Goal: Task Accomplishment & Management: Complete application form

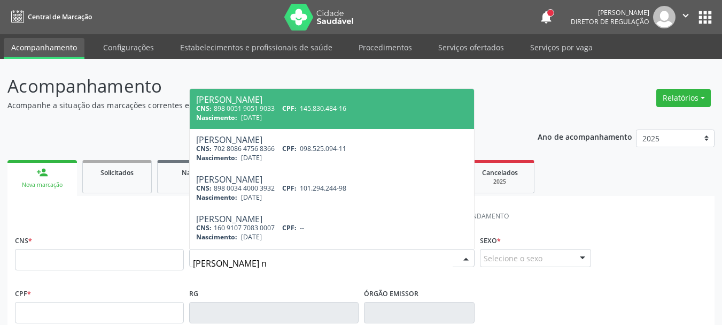
type input "[PERSON_NAME] nu"
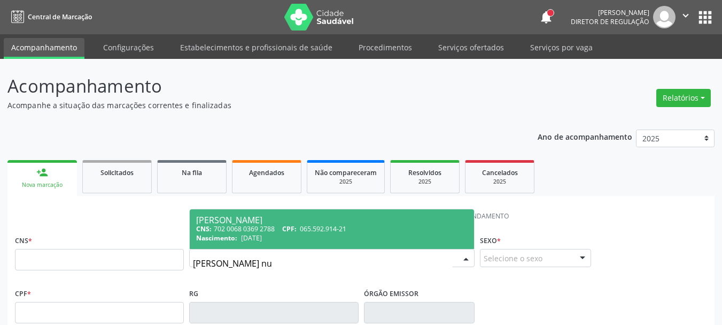
click at [310, 225] on span "065.592.914-21" at bounding box center [323, 228] width 47 height 9
type input "702 0068 0369 2788"
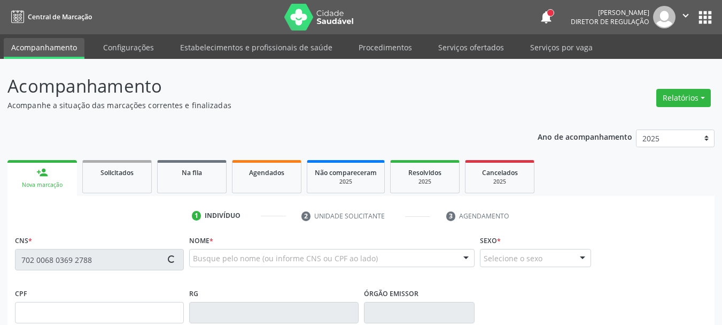
type input "[DATE]"
type input "[PERSON_NAME]"
type input "[PHONE_NUMBER]"
type input "1030"
type input "065.592.914-21"
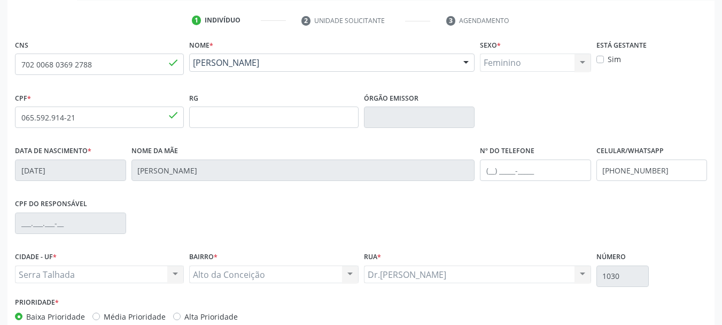
scroll to position [214, 0]
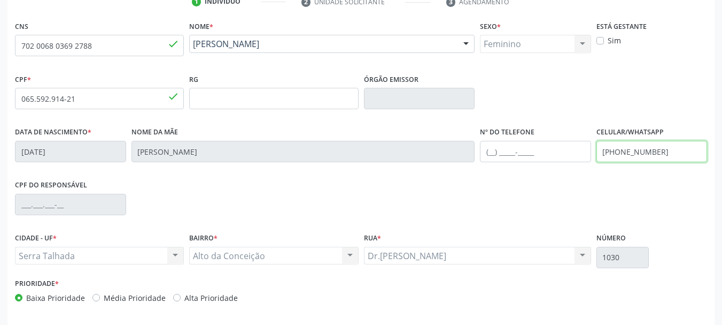
drag, startPoint x: 675, startPoint y: 157, endPoint x: 456, endPoint y: 164, distance: 219.3
click at [456, 164] on div "Data de nascimento * [DATE] Nome da mãe [PERSON_NAME] Nº do Telefone Celular/Wh…" at bounding box center [361, 150] width 698 height 53
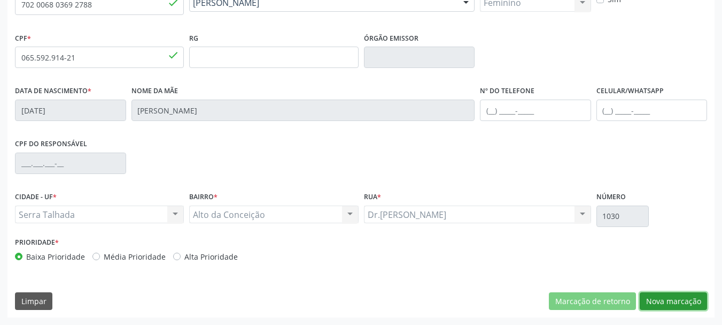
click at [643, 307] on button "Nova marcação" at bounding box center [673, 301] width 67 height 18
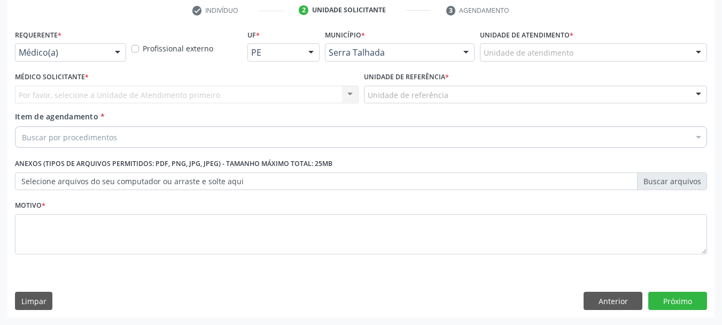
scroll to position [205, 0]
click at [71, 61] on div "Requerente * Médico(a) Médico(a) Enfermeiro(a) Paciente Nenhum resultado encont…" at bounding box center [70, 48] width 117 height 42
click at [74, 45] on div "Médico(a)" at bounding box center [70, 52] width 111 height 18
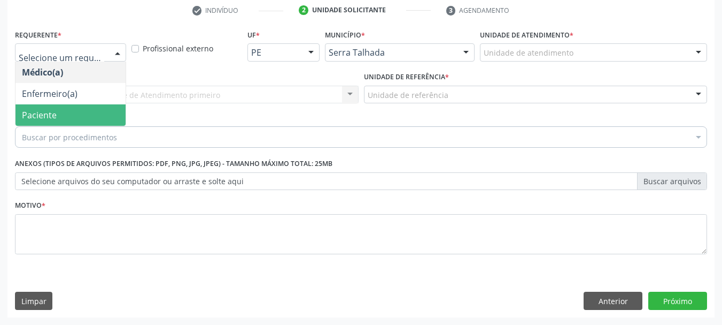
click at [53, 123] on span "Paciente" at bounding box center [71, 114] width 110 height 21
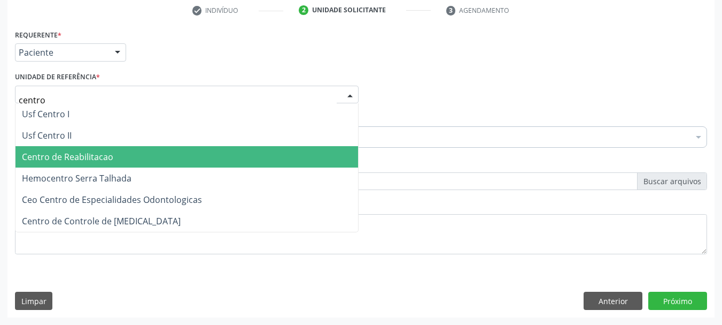
click at [87, 167] on span "Centro de Reabilitacao" at bounding box center [187, 156] width 343 height 21
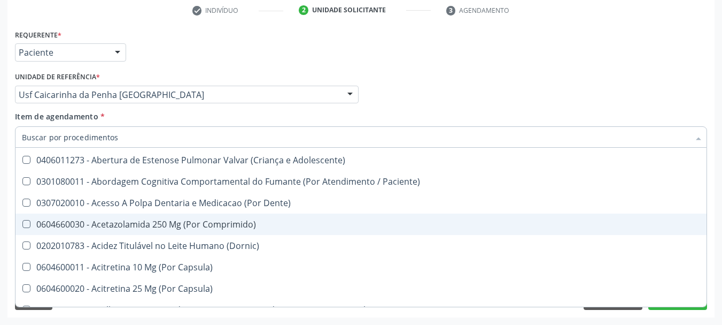
scroll to position [267, 0]
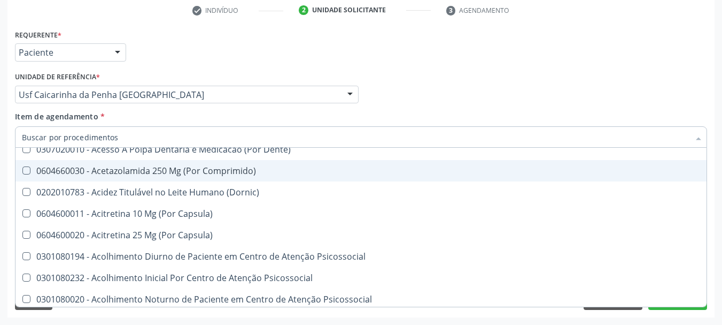
click at [404, 101] on div "Médico Solicitante Por favor, selecione a Unidade de Atendimento primeiro Nenhu…" at bounding box center [361, 90] width 698 height 42
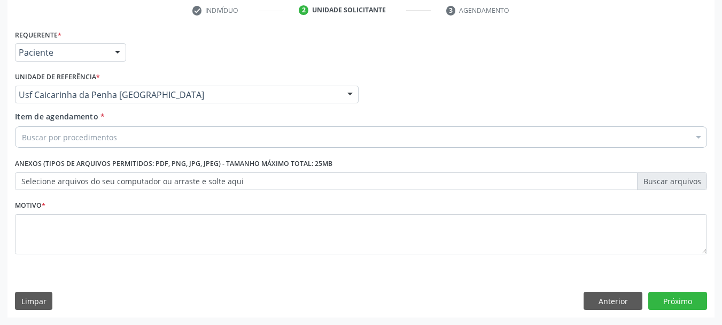
scroll to position [0, 0]
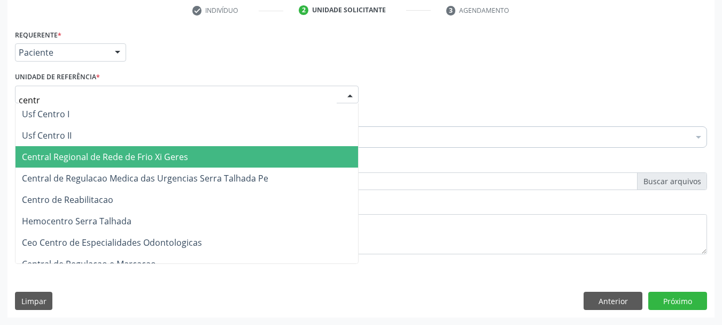
type input "centro"
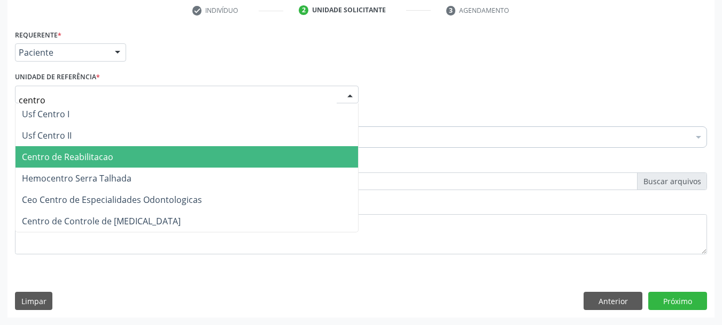
click at [202, 164] on span "Centro de Reabilitacao" at bounding box center [187, 156] width 343 height 21
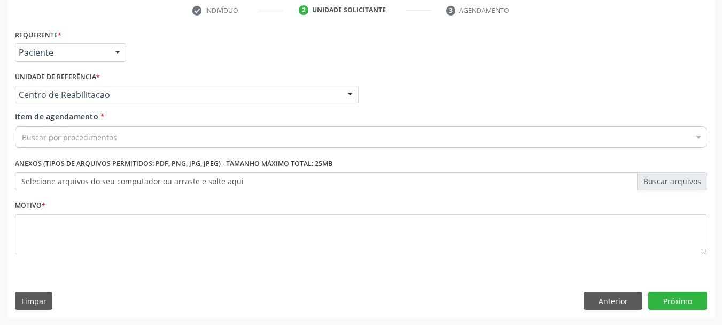
click at [522, 94] on div "Médico Solicitante Por favor, selecione a Unidade de Atendimento primeiro Nenhu…" at bounding box center [361, 90] width 698 height 42
click at [169, 144] on div "Buscar por procedimentos Selecionar todos 0304070076 - .Quimioterapia de Leucem…" at bounding box center [361, 135] width 692 height 18
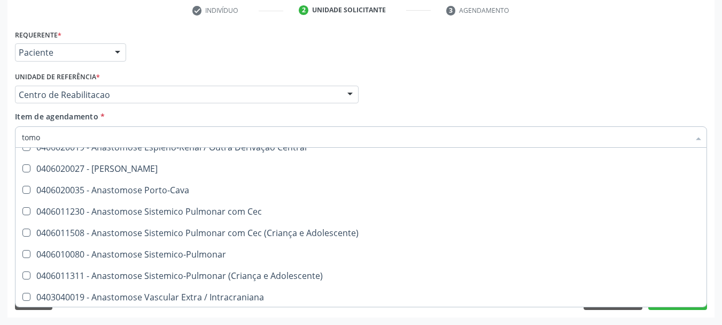
scroll to position [160, 0]
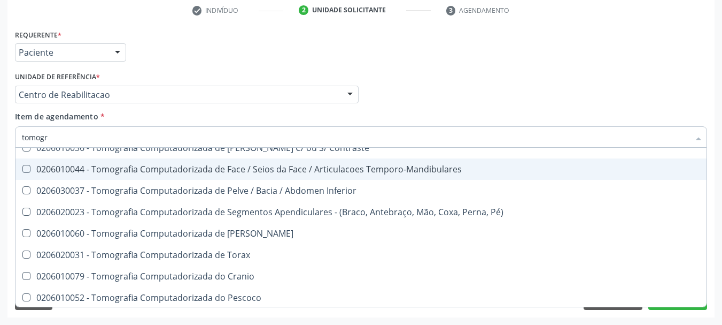
type input "tomogra"
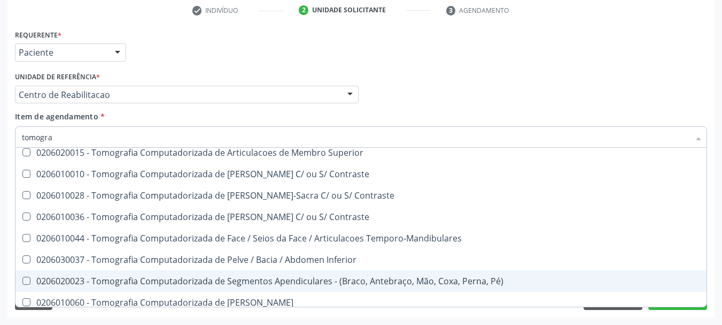
scroll to position [66, 0]
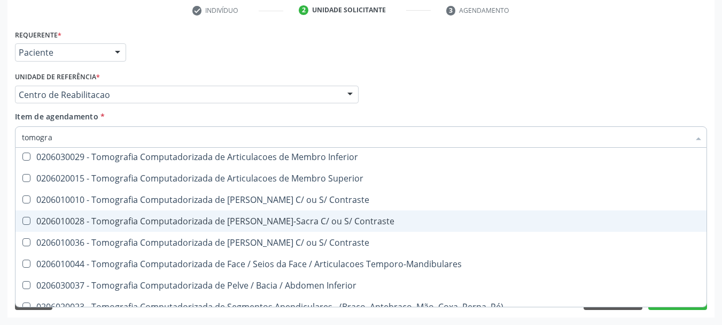
click at [300, 220] on div "0206010028 - Tomografia Computadorizada de [PERSON_NAME]-Sacra C/ ou S/ Contras…" at bounding box center [361, 221] width 678 height 9
checkbox Contraste "true"
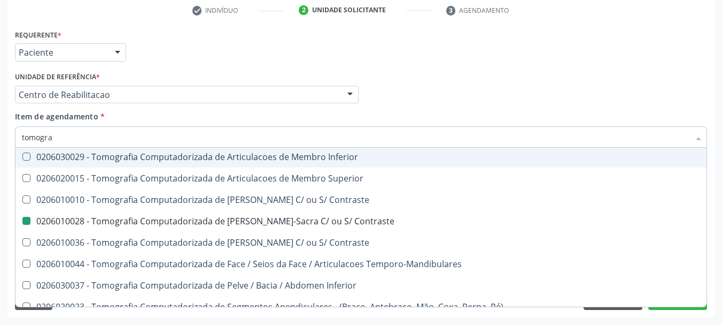
click at [460, 81] on div "Médico Solicitante Por favor, selecione a Unidade de Atendimento primeiro Nenhu…" at bounding box center [361, 90] width 698 height 42
checkbox Computadorizada "true"
checkbox Contraste "false"
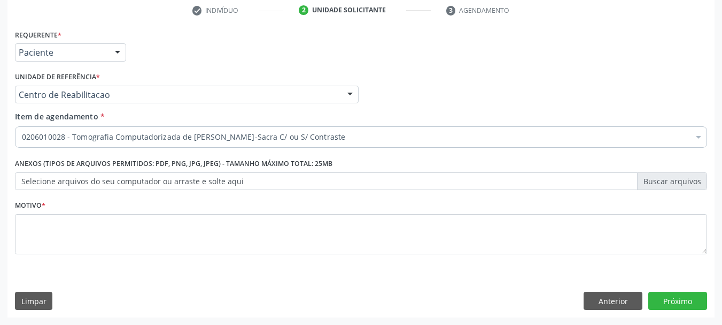
scroll to position [0, 0]
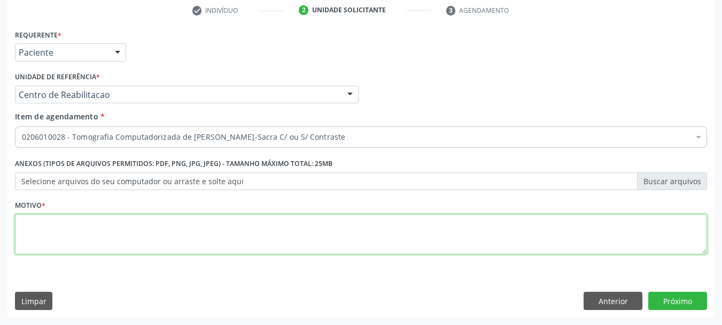
click at [88, 239] on textarea at bounding box center [361, 234] width 692 height 41
type textarea "..."
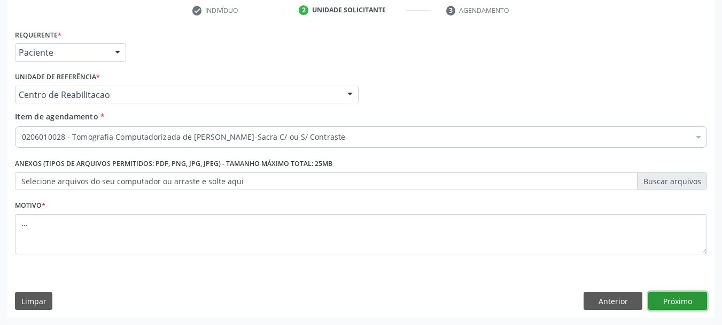
click at [666, 299] on button "Próximo" at bounding box center [677, 300] width 59 height 18
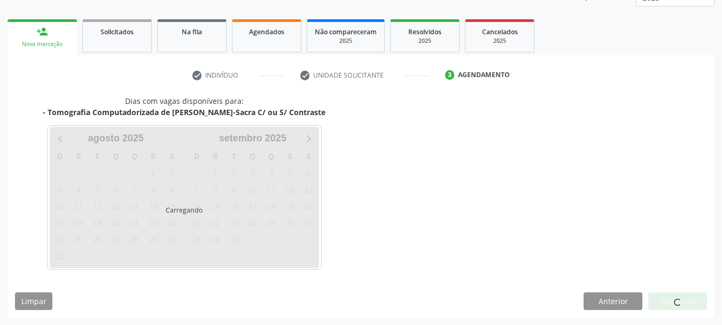
scroll to position [141, 0]
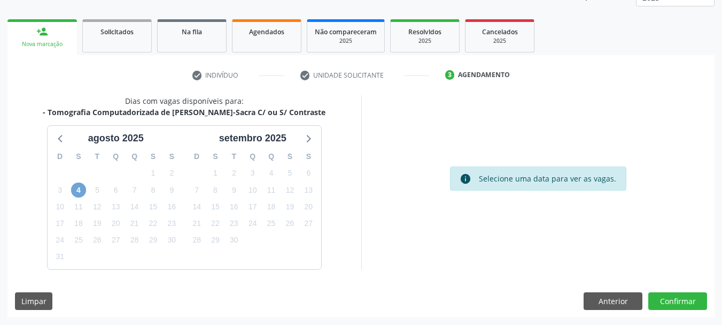
click at [84, 185] on span "4" at bounding box center [78, 189] width 15 height 15
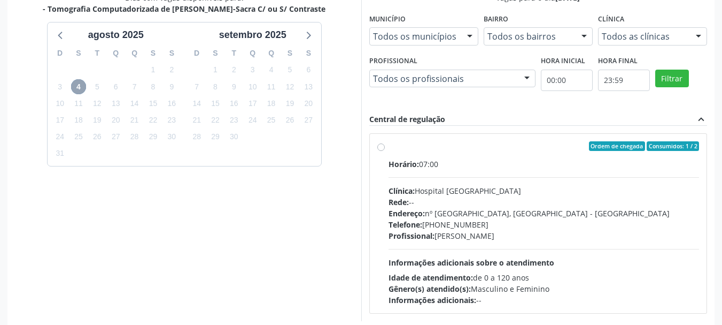
scroll to position [248, 0]
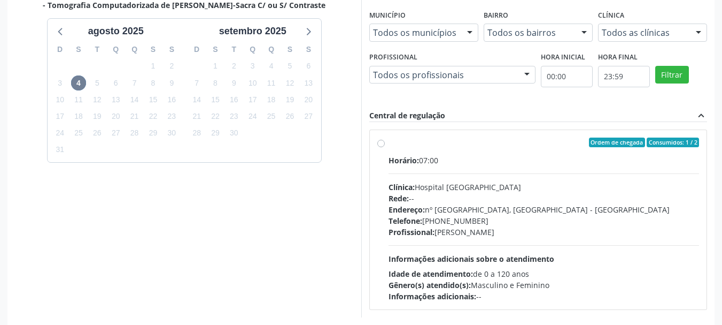
click at [389, 143] on label "Ordem de chegada Consumidos: 1 / 2 Horário: 07:00 Clínica: Hospital [GEOGRAPHIC…" at bounding box center [544, 219] width 311 height 164
click at [383, 143] on input "Ordem de chegada Consumidos: 1 / 2 Horário: 07:00 Clínica: Hospital [GEOGRAPHIC…" at bounding box center [380, 142] width 7 height 10
radio input "true"
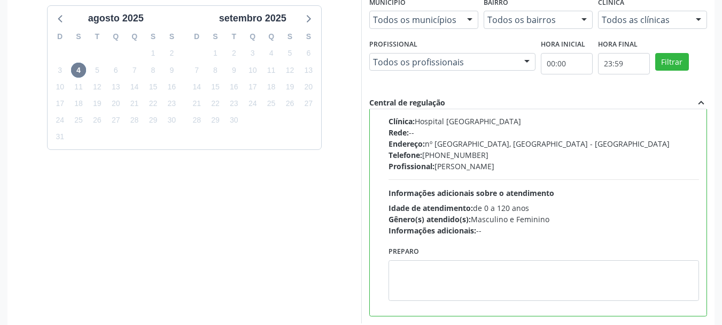
scroll to position [314, 0]
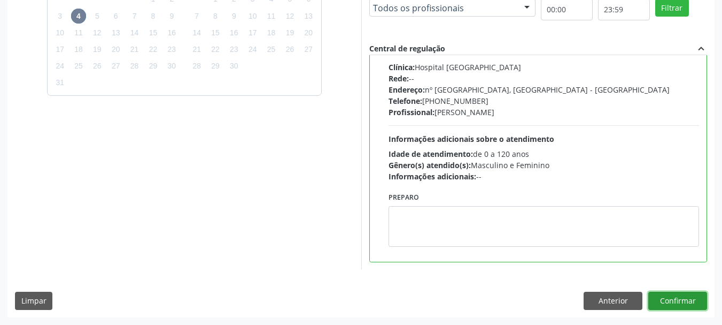
click at [675, 304] on button "Confirmar" at bounding box center [677, 300] width 59 height 18
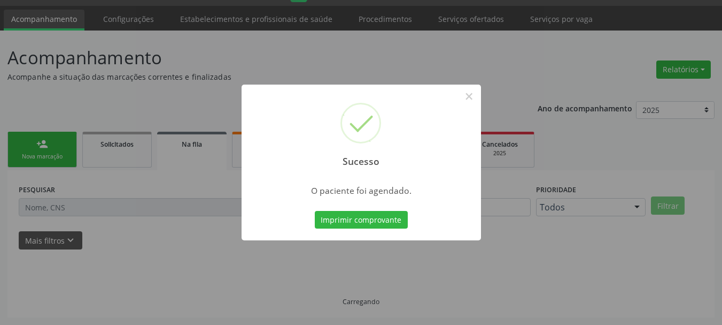
scroll to position [28, 0]
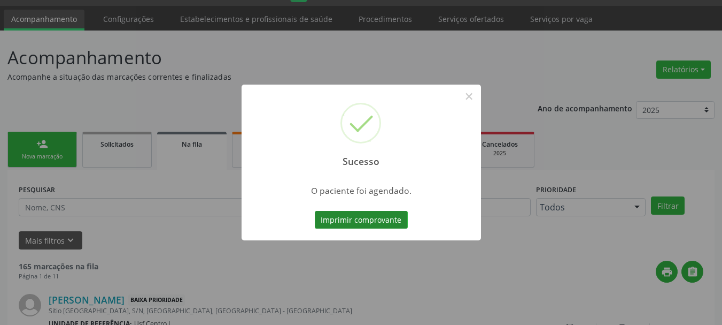
click at [384, 225] on button "Imprimir comprovante" at bounding box center [361, 220] width 93 height 18
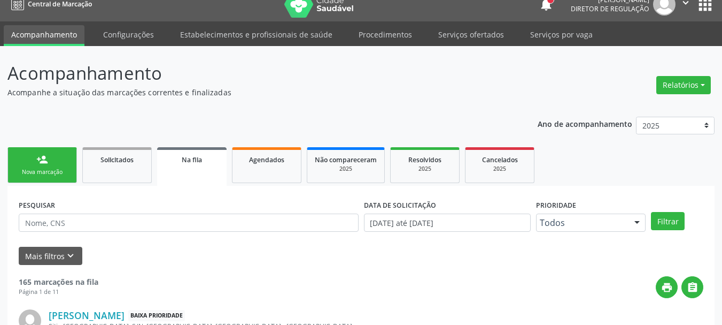
scroll to position [0, 0]
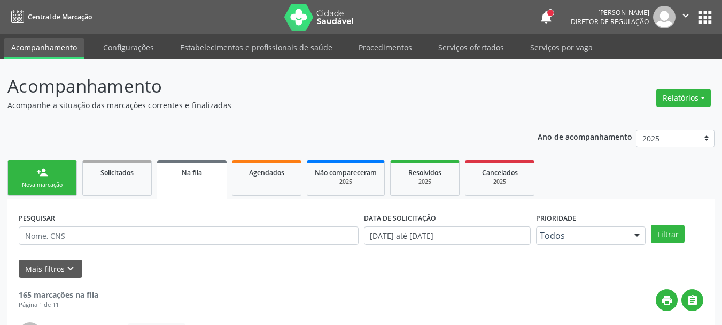
click at [709, 14] on button "apps" at bounding box center [705, 17] width 19 height 19
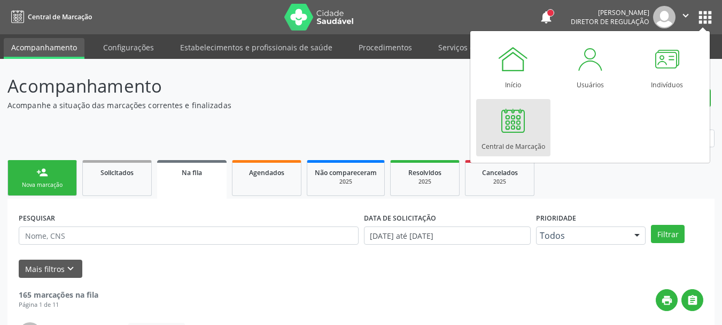
click at [523, 124] on div at bounding box center [513, 120] width 32 height 32
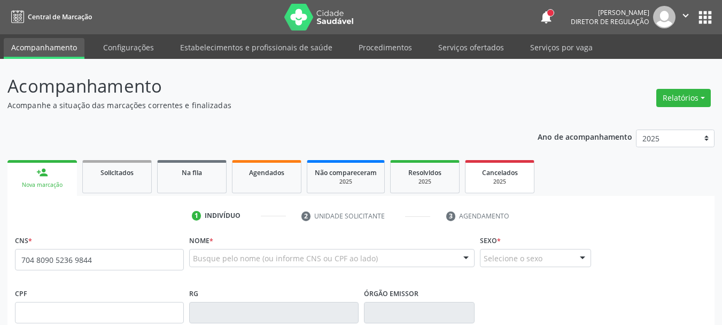
type input "704 8090 5236 9844"
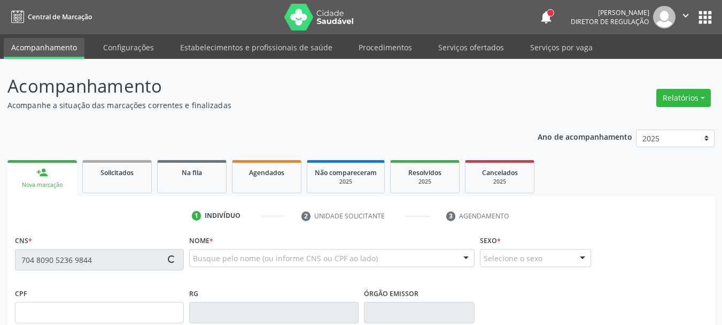
type input "305.642.118-77"
type input "[DATE]"
type input "[PERSON_NAME]"
type input "(87) 99823-2563"
type input "901.515.004-44"
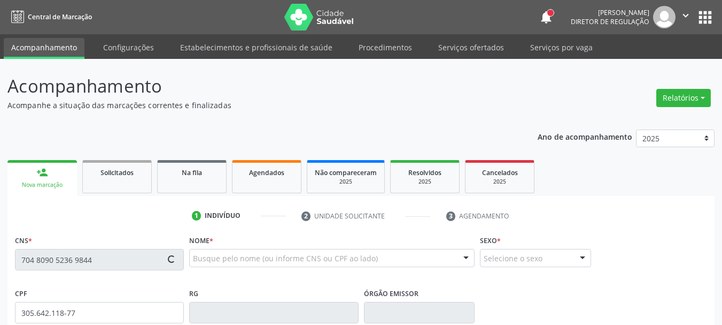
type input "1"
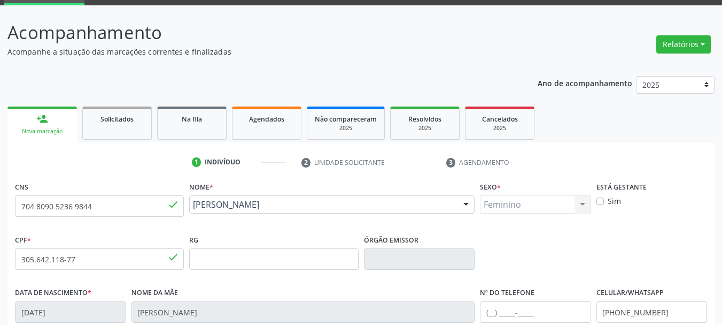
scroll to position [107, 0]
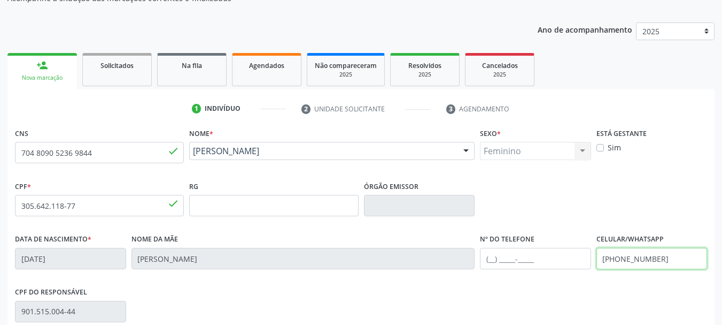
drag, startPoint x: 684, startPoint y: 252, endPoint x: 504, endPoint y: 268, distance: 181.5
click at [504, 268] on div "Data de nascimento * 06/03/1977 Nome da mãe Maria de Fatima do Nascimento Nº do…" at bounding box center [361, 257] width 698 height 53
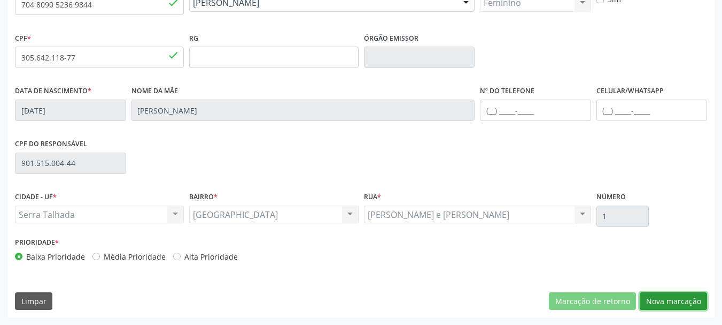
drag, startPoint x: 669, startPoint y: 297, endPoint x: 600, endPoint y: 282, distance: 70.0
click at [668, 297] on button "Nova marcação" at bounding box center [673, 301] width 67 height 18
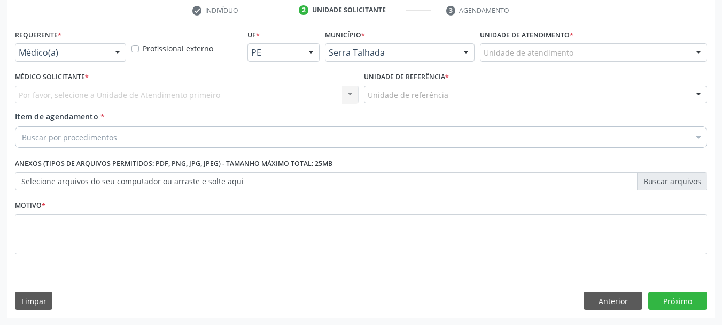
scroll to position [205, 0]
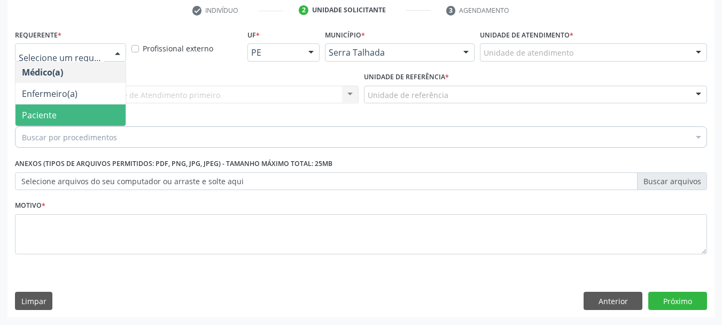
drag, startPoint x: 80, startPoint y: 114, endPoint x: 76, endPoint y: 100, distance: 15.1
click at [82, 114] on span "Paciente" at bounding box center [71, 114] width 110 height 21
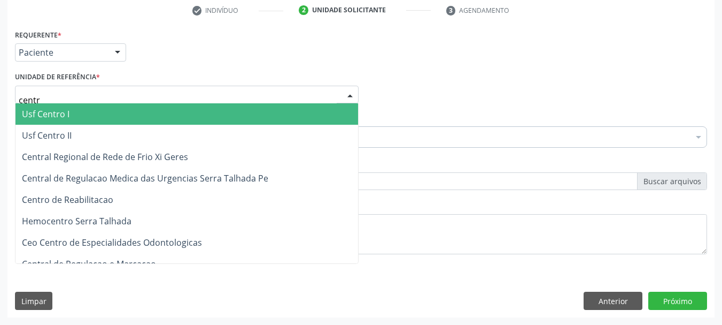
type input "centro"
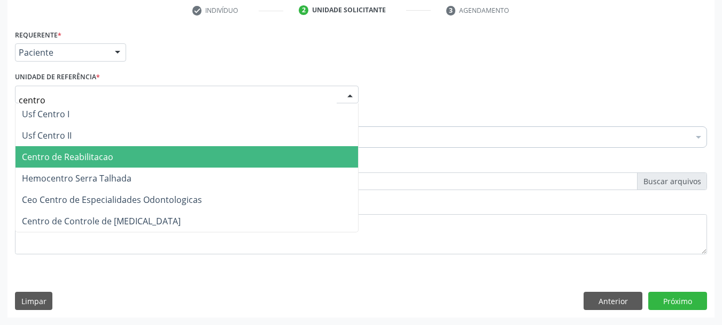
click at [78, 155] on span "Centro de Reabilitacao" at bounding box center [67, 157] width 91 height 12
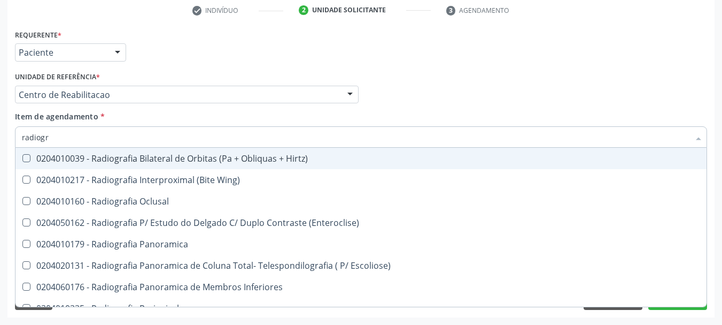
type input "radiogra"
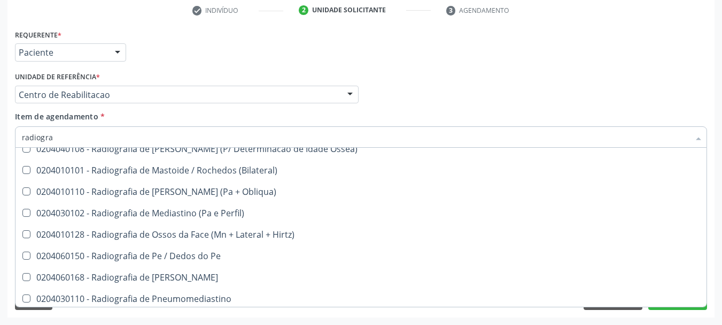
scroll to position [1123, 0]
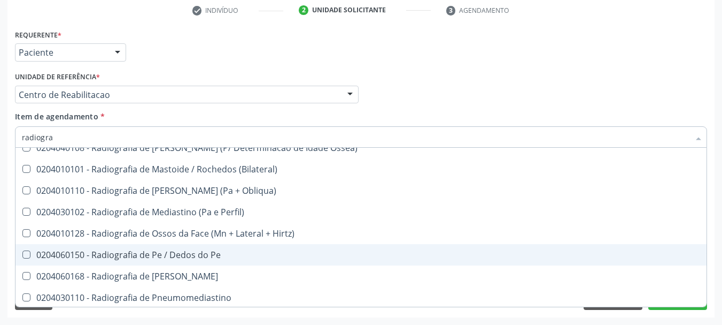
click at [183, 257] on div "0204060150 - Radiografia de Pe / Dedos do Pe" at bounding box center [361, 254] width 678 height 9
checkbox Pe "true"
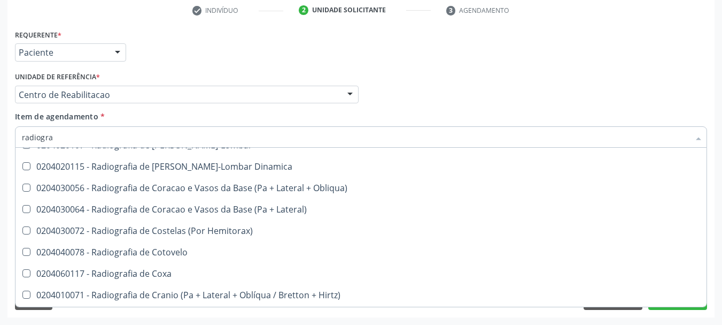
scroll to position [686, 0]
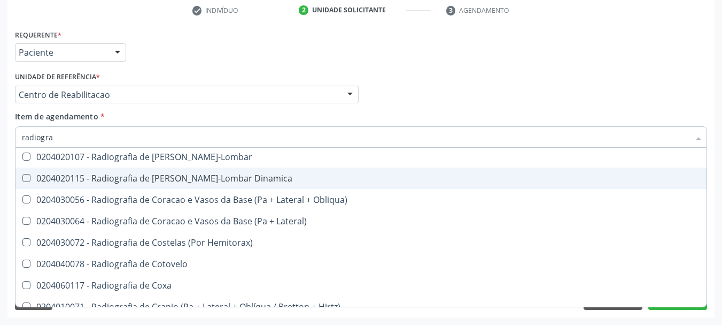
click at [439, 109] on div "Médico Solicitante Por favor, selecione a Unidade de Atendimento primeiro Nenhu…" at bounding box center [361, 90] width 698 height 42
checkbox Wing\) "true"
checkbox Pe "false"
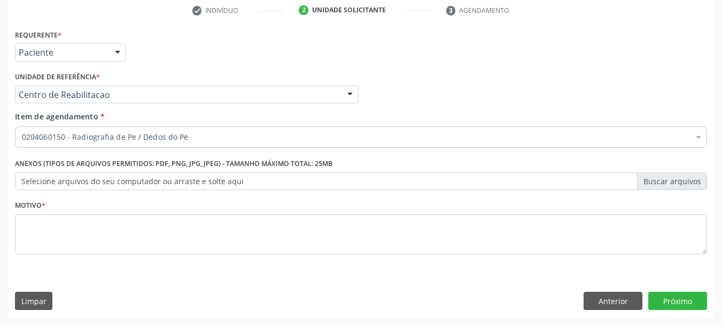
scroll to position [0, 0]
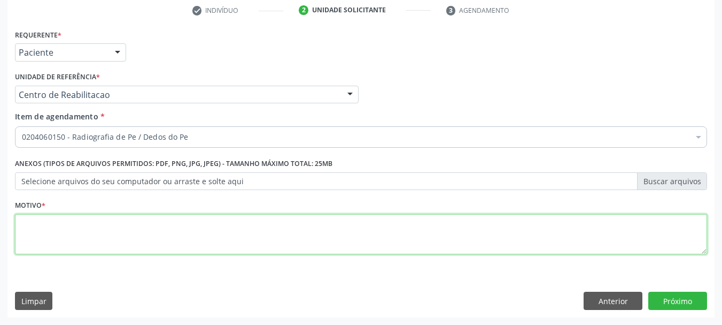
click at [123, 229] on textarea at bounding box center [361, 234] width 692 height 41
type textarea "...."
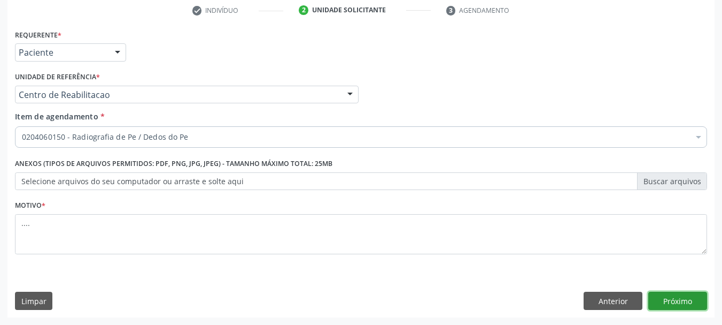
click at [674, 304] on button "Próximo" at bounding box center [677, 300] width 59 height 18
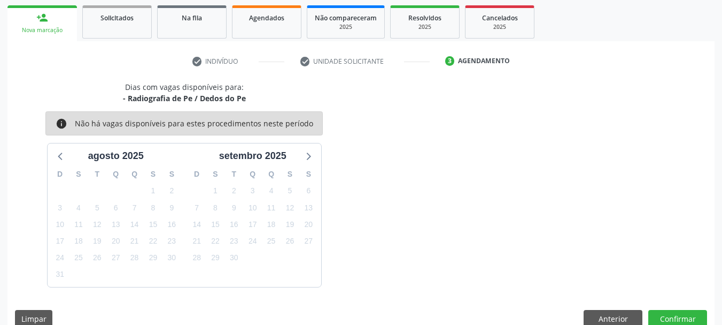
scroll to position [172, 0]
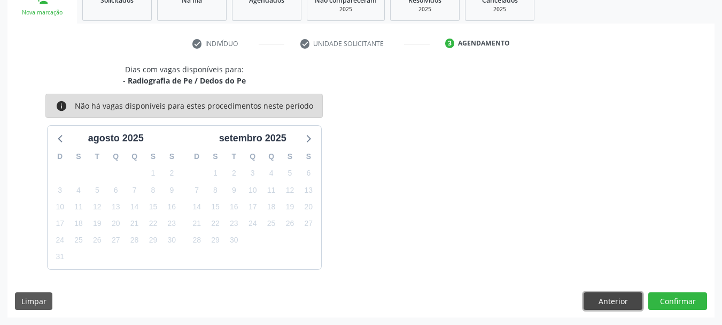
click at [601, 302] on button "Anterior" at bounding box center [613, 301] width 59 height 18
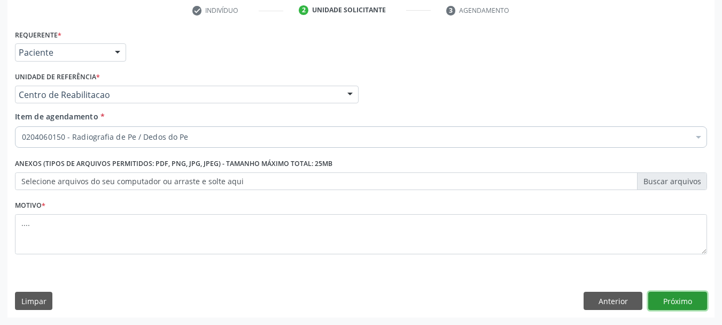
click at [677, 299] on button "Próximo" at bounding box center [677, 300] width 59 height 18
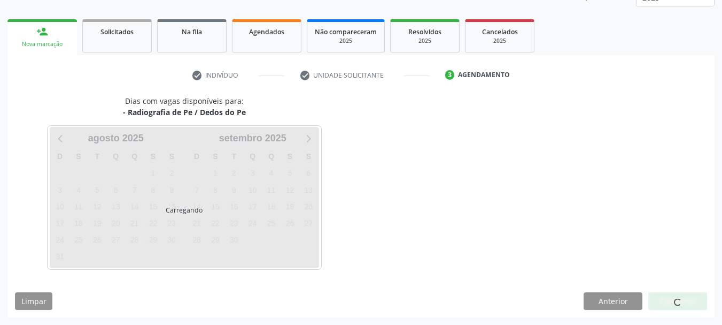
scroll to position [141, 0]
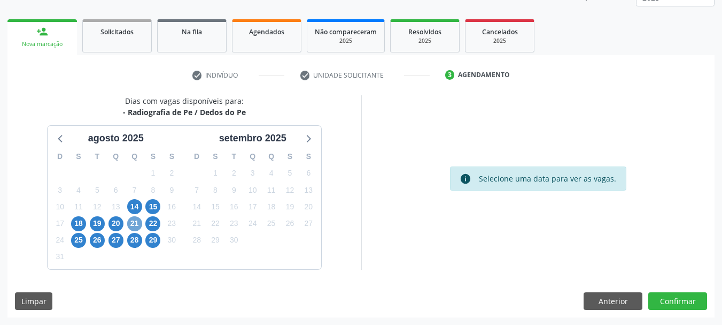
click at [132, 219] on span "21" at bounding box center [134, 223] width 15 height 15
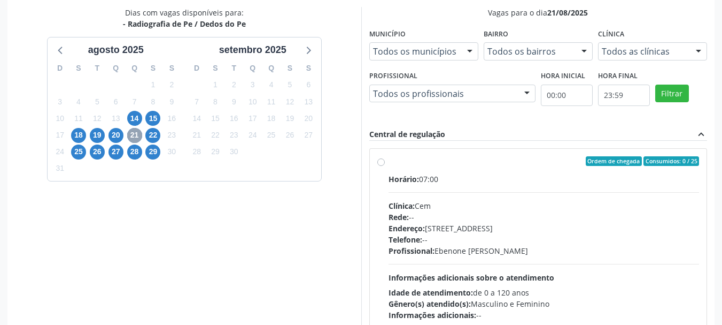
scroll to position [248, 0]
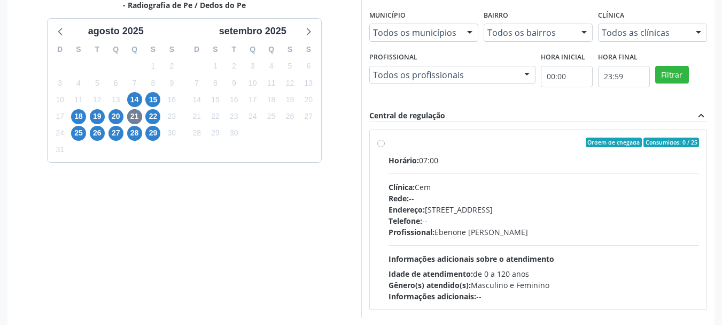
click at [389, 146] on label "Ordem de chegada Consumidos: 0 / 25 Horário: 07:00 Clínica: Cem Rede: -- Endere…" at bounding box center [544, 219] width 311 height 164
click at [383, 146] on input "Ordem de chegada Consumidos: 0 / 25 Horário: 07:00 Clínica: Cem Rede: -- Endere…" at bounding box center [380, 142] width 7 height 10
radio input "true"
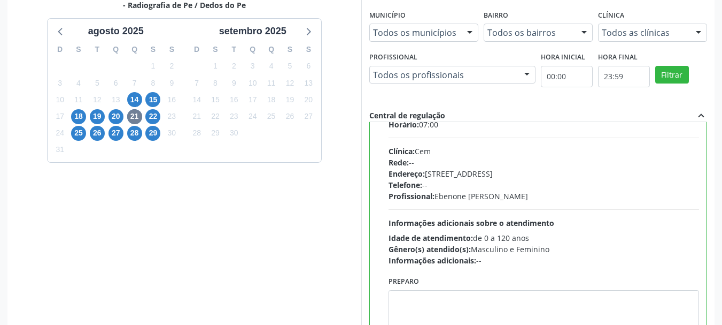
scroll to position [53, 0]
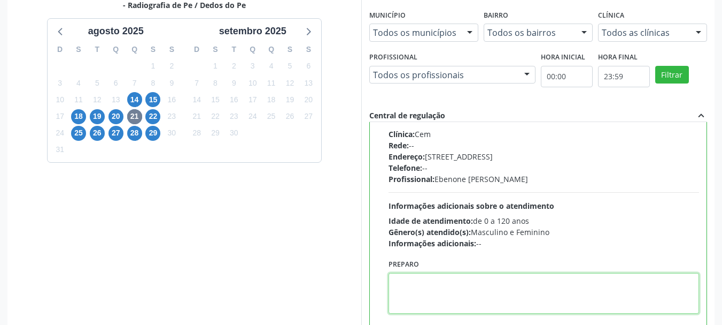
click at [466, 297] on textarea at bounding box center [544, 293] width 311 height 41
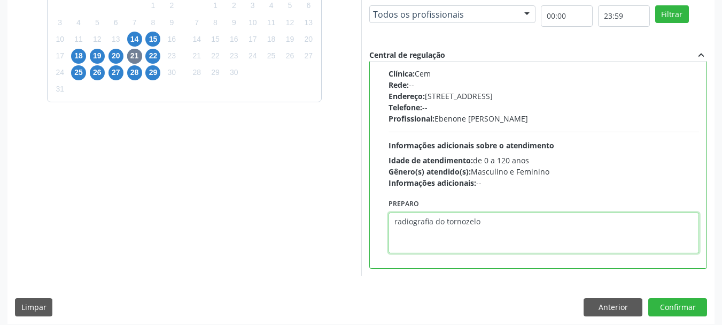
scroll to position [314, 0]
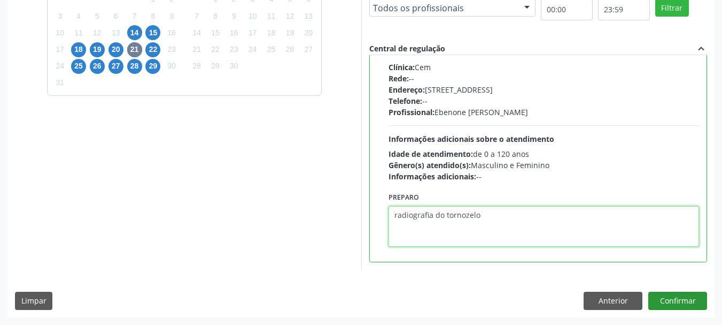
type textarea "radiografia do tornozelo"
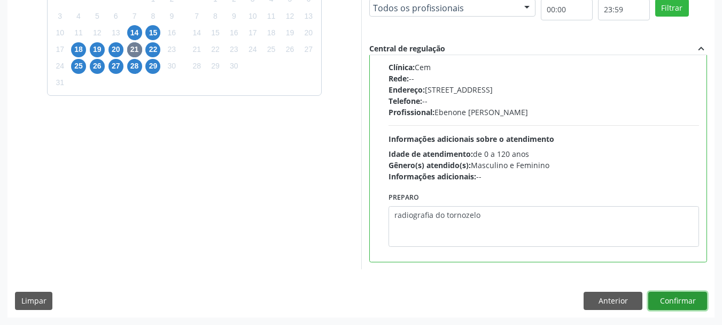
click at [677, 299] on button "Confirmar" at bounding box center [677, 300] width 59 height 18
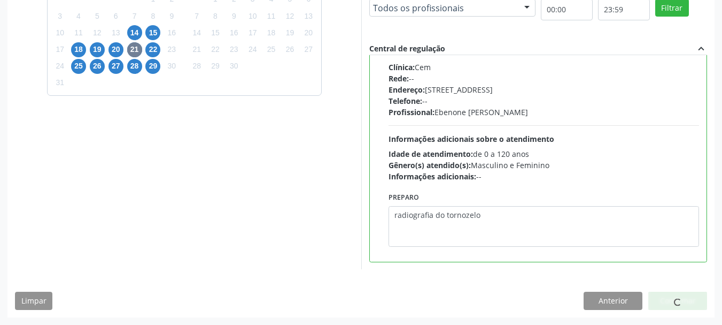
scroll to position [28, 0]
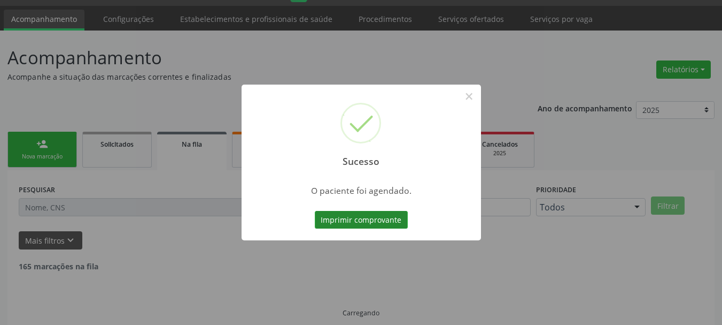
click at [381, 218] on button "Imprimir comprovante" at bounding box center [361, 220] width 93 height 18
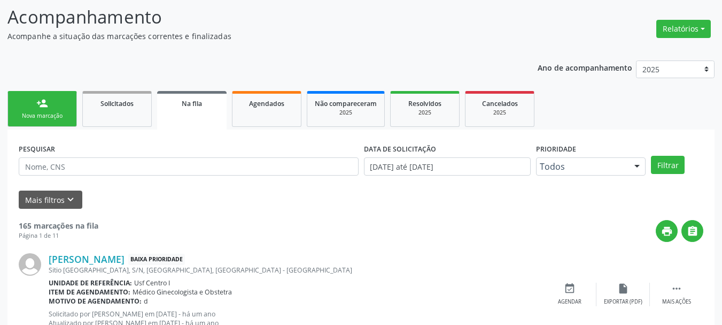
scroll to position [0, 0]
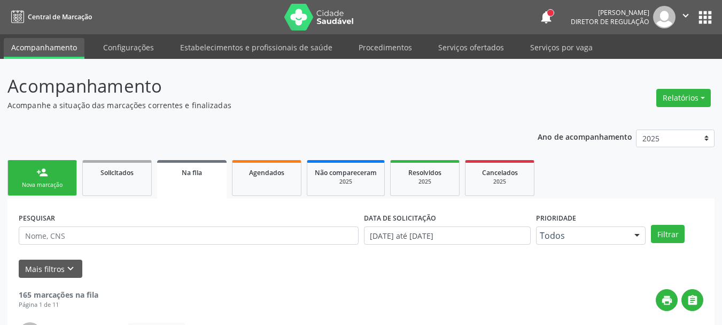
click at [701, 18] on button "apps" at bounding box center [705, 17] width 19 height 19
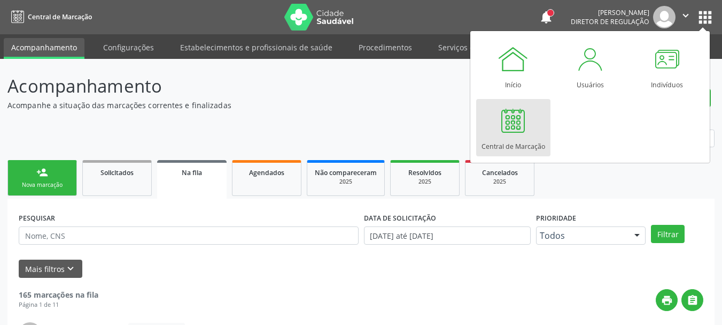
click at [516, 123] on div at bounding box center [513, 120] width 32 height 32
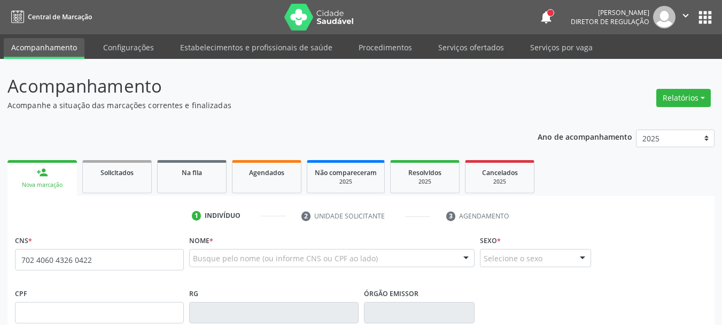
type input "702 4060 4326 0422"
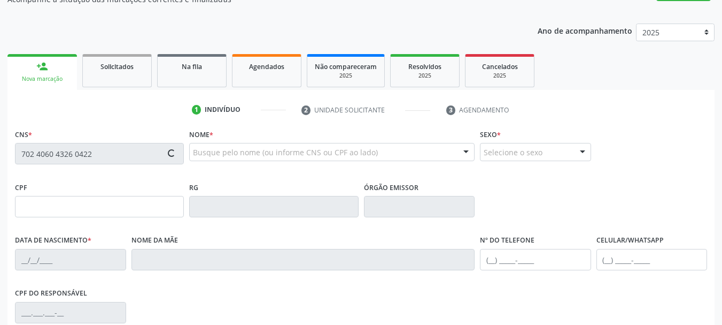
scroll to position [107, 0]
type input "30/06/1988"
type input "Francisca Pereira de Sá e Silva"
type input "00"
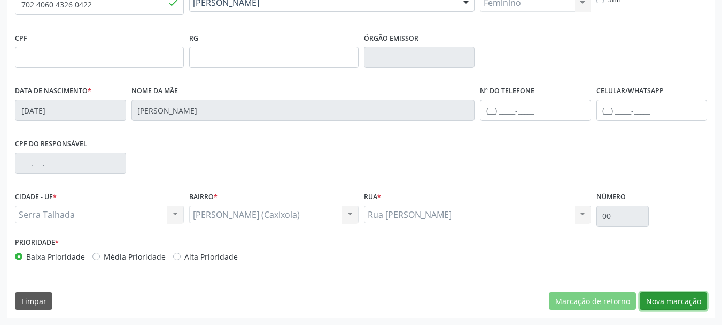
click at [670, 305] on button "Nova marcação" at bounding box center [673, 301] width 67 height 18
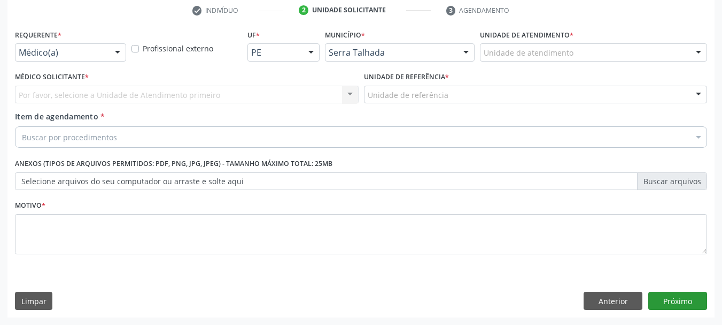
scroll to position [205, 0]
click at [46, 59] on div "Médico(a)" at bounding box center [70, 52] width 111 height 18
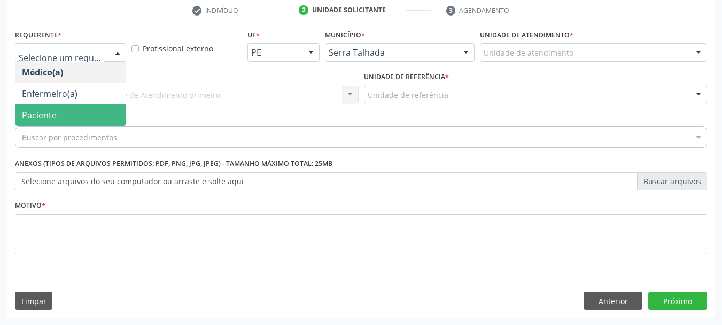
click at [44, 116] on span "Paciente" at bounding box center [39, 115] width 35 height 12
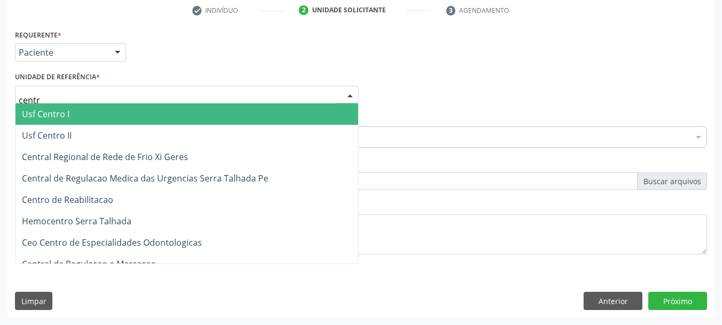
type input "centro"
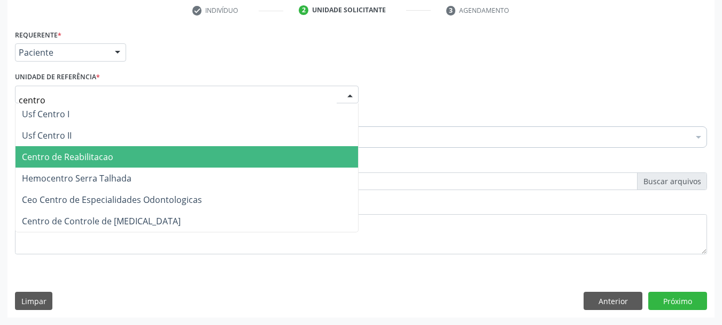
click at [73, 155] on span "Centro de Reabilitacao" at bounding box center [67, 157] width 91 height 12
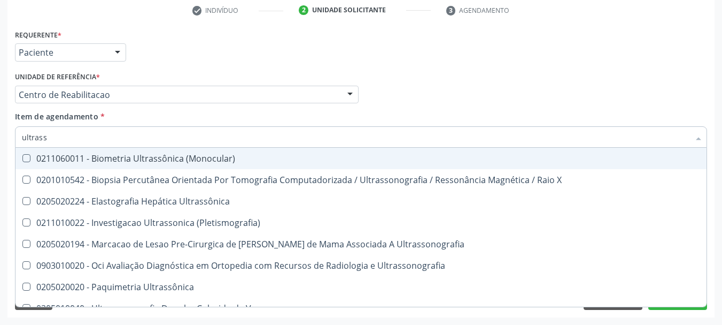
type input "ultrasso"
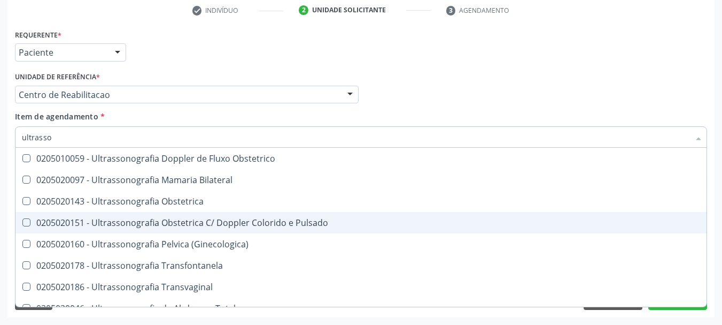
scroll to position [160, 0]
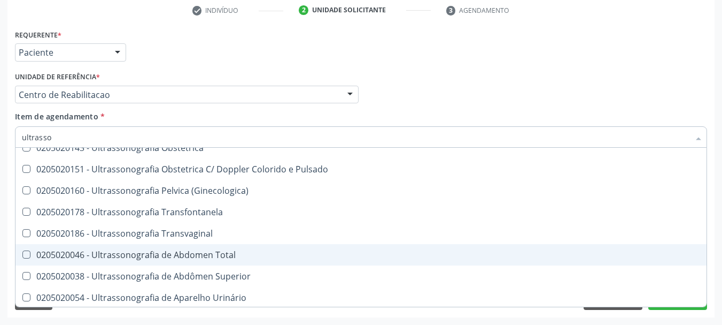
click at [179, 259] on div "0205020046 - Ultrassonografia de Abdomen Total" at bounding box center [361, 254] width 678 height 9
checkbox Total "true"
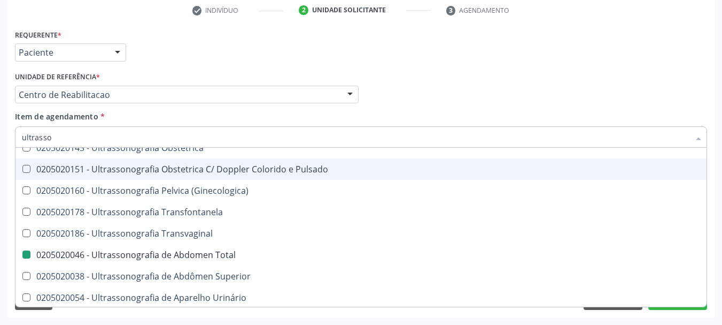
click at [452, 98] on div "Médico Solicitante Por favor, selecione a Unidade de Atendimento primeiro Nenhu…" at bounding box center [361, 90] width 698 height 42
checkbox \(Pletismografia\) "true"
checkbox Total "false"
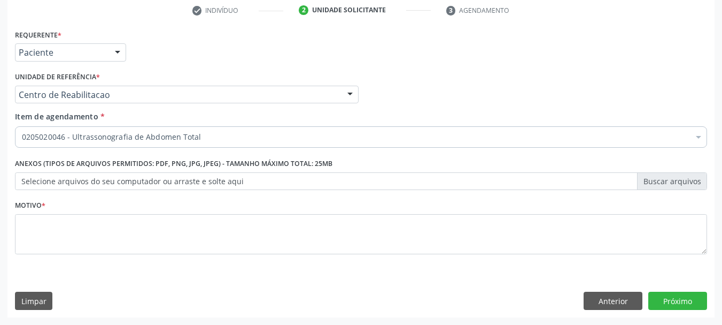
scroll to position [0, 0]
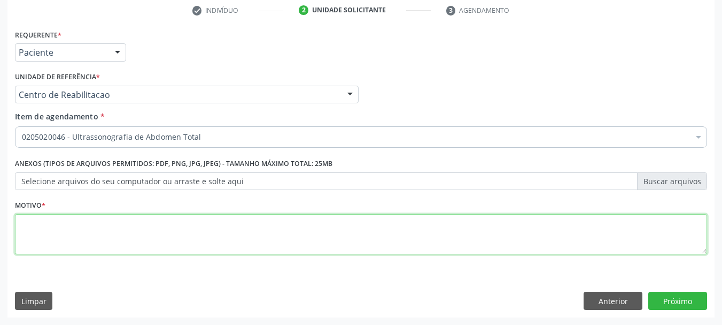
click at [99, 240] on textarea at bounding box center [361, 234] width 692 height 41
type textarea ".."
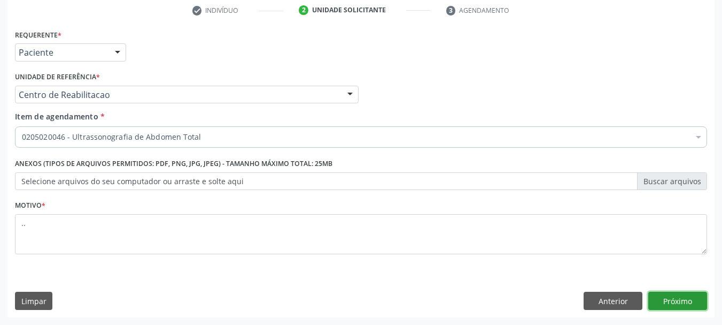
click at [697, 300] on button "Próximo" at bounding box center [677, 300] width 59 height 18
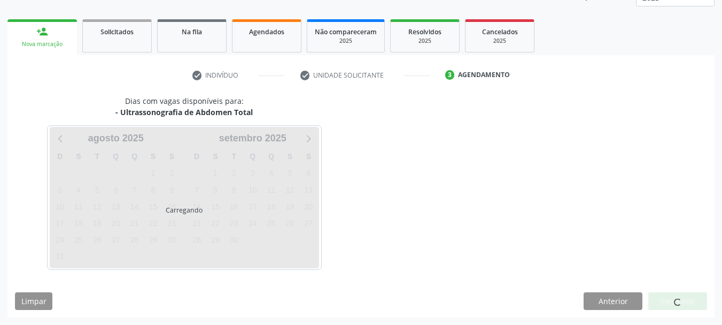
scroll to position [141, 0]
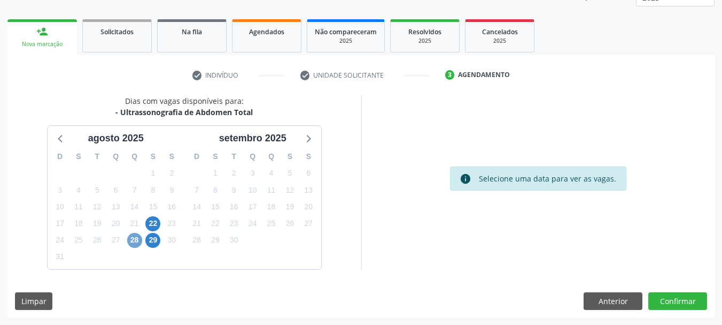
click at [138, 241] on span "28" at bounding box center [134, 240] width 15 height 15
click at [150, 220] on span "22" at bounding box center [152, 223] width 15 height 15
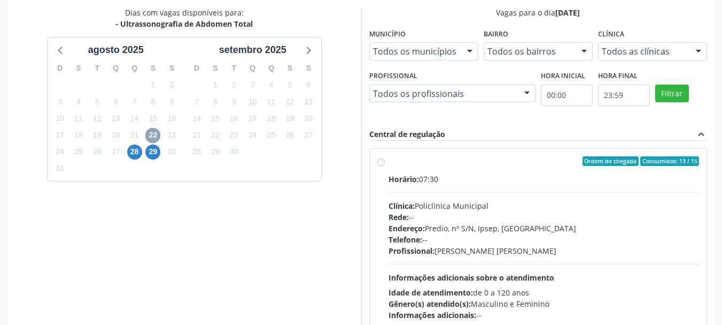
scroll to position [248, 0]
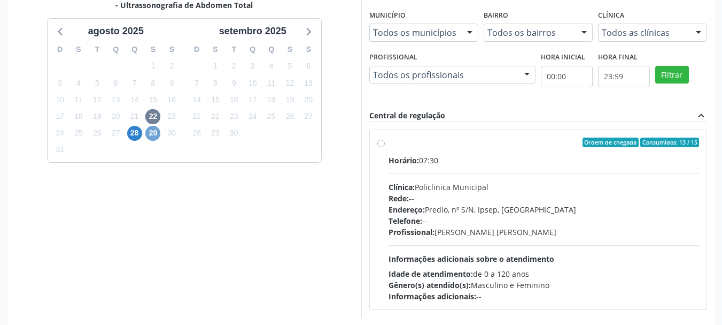
click at [155, 130] on span "29" at bounding box center [152, 133] width 15 height 15
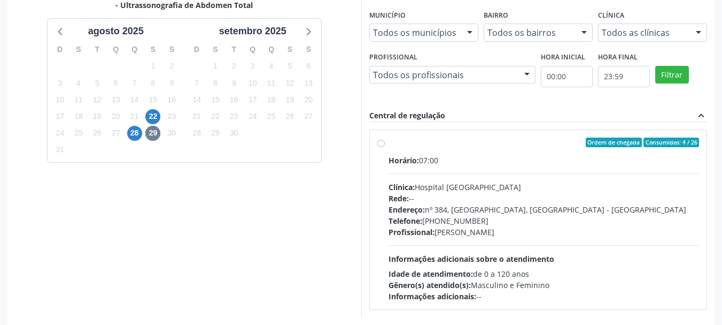
click at [389, 146] on label "Ordem de chegada Consumidos: 4 / 26 Horário: 07:00 Clínica: Hospital Sao Franci…" at bounding box center [544, 219] width 311 height 164
click at [383, 146] on input "Ordem de chegada Consumidos: 4 / 26 Horário: 07:00 Clínica: Hospital Sao Franci…" at bounding box center [380, 142] width 7 height 10
radio input "true"
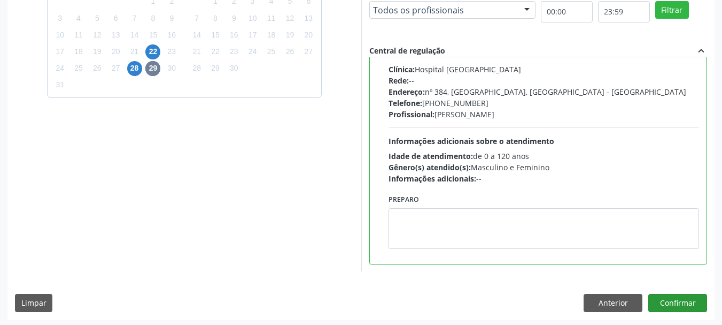
scroll to position [314, 0]
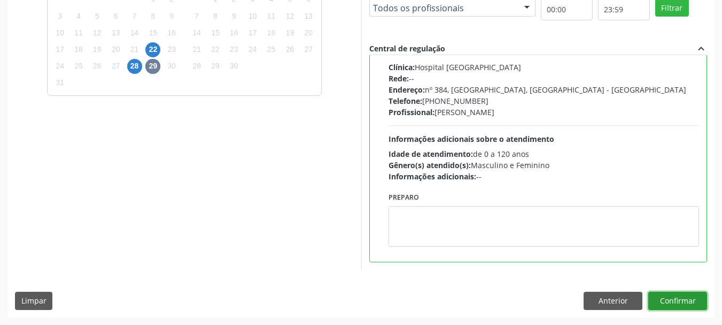
click at [676, 303] on button "Confirmar" at bounding box center [677, 300] width 59 height 18
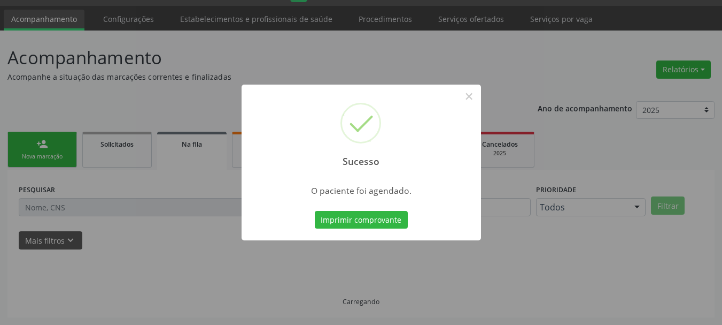
scroll to position [28, 0]
click at [366, 217] on button "Imprimir comprovante" at bounding box center [361, 220] width 93 height 18
